Goal: Transaction & Acquisition: Book appointment/travel/reservation

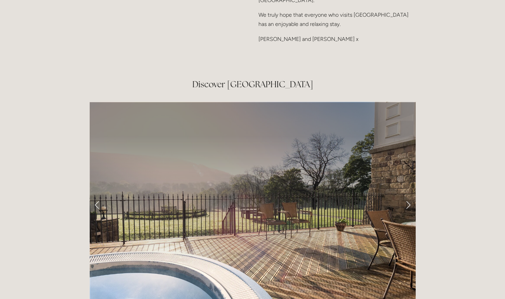
scroll to position [1091, 0]
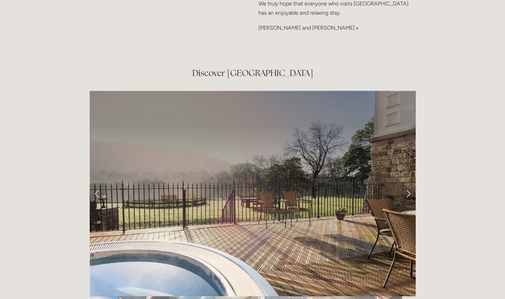
drag, startPoint x: 503, startPoint y: 149, endPoint x: 506, endPoint y: 169, distance: 20.3
click at [504, 169] on html "Rooms Rooms Your Stay Book a stay Offers Spa Spa About" at bounding box center [252, 92] width 505 height 2366
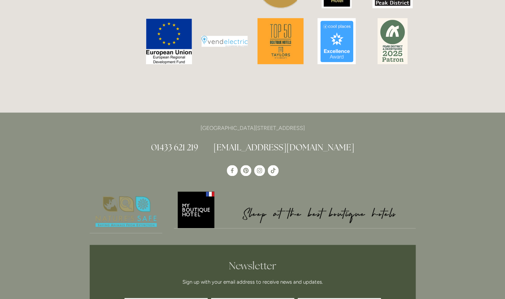
scroll to position [1863, 0]
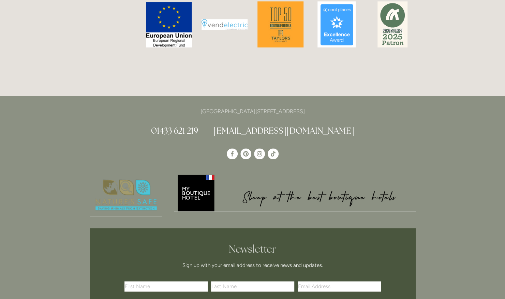
drag, startPoint x: 331, startPoint y: 73, endPoint x: 168, endPoint y: 74, distance: 162.6
click at [168, 107] on p "[GEOGRAPHIC_DATA][STREET_ADDRESS]" at bounding box center [253, 111] width 326 height 9
copy p "[GEOGRAPHIC_DATA][STREET_ADDRESS]"
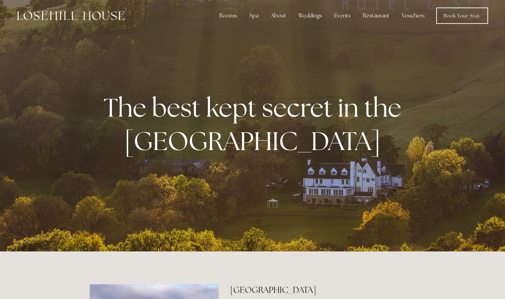
scroll to position [0, 0]
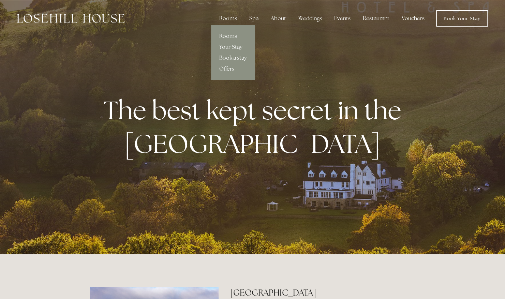
click at [230, 36] on link "Rooms" at bounding box center [233, 36] width 44 height 11
